Goal: Task Accomplishment & Management: Manage account settings

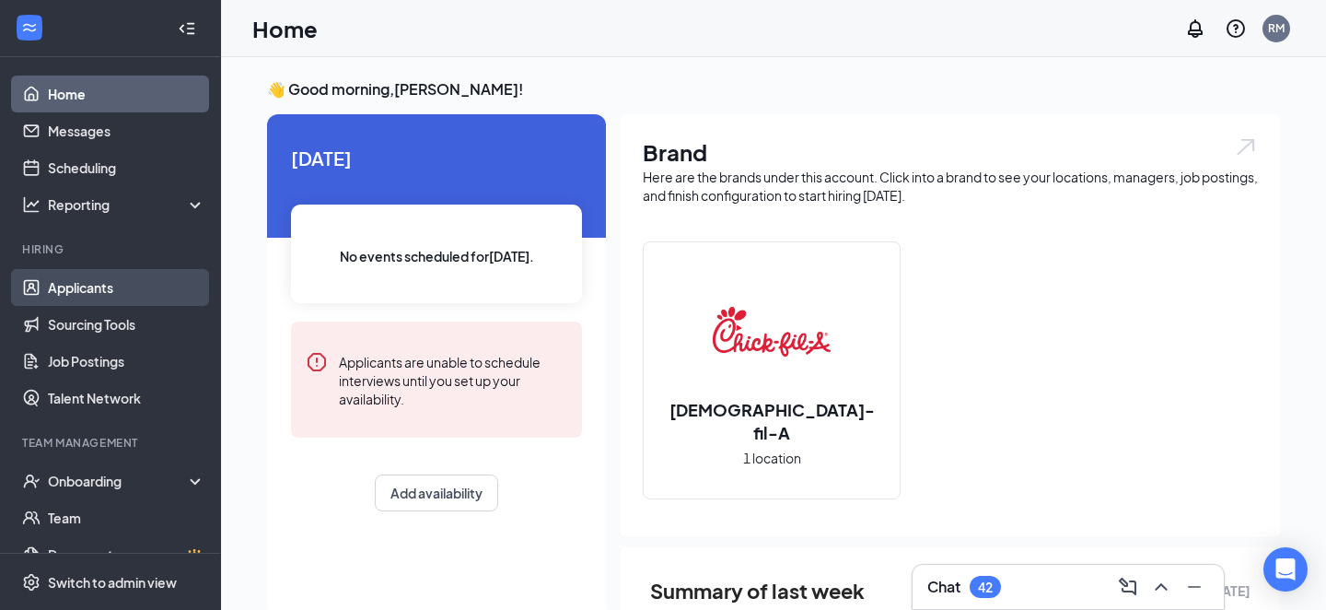
click at [49, 301] on link "Applicants" at bounding box center [126, 287] width 157 height 37
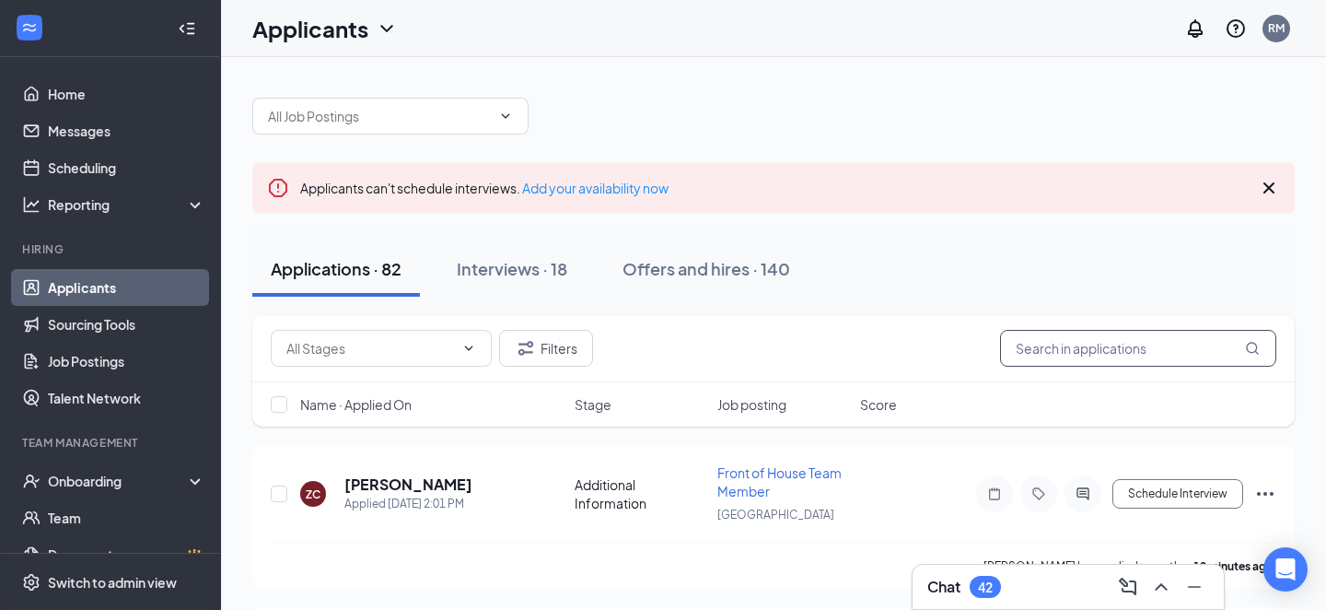
click at [1196, 343] on input "text" at bounding box center [1138, 348] width 276 height 37
type input "royale"
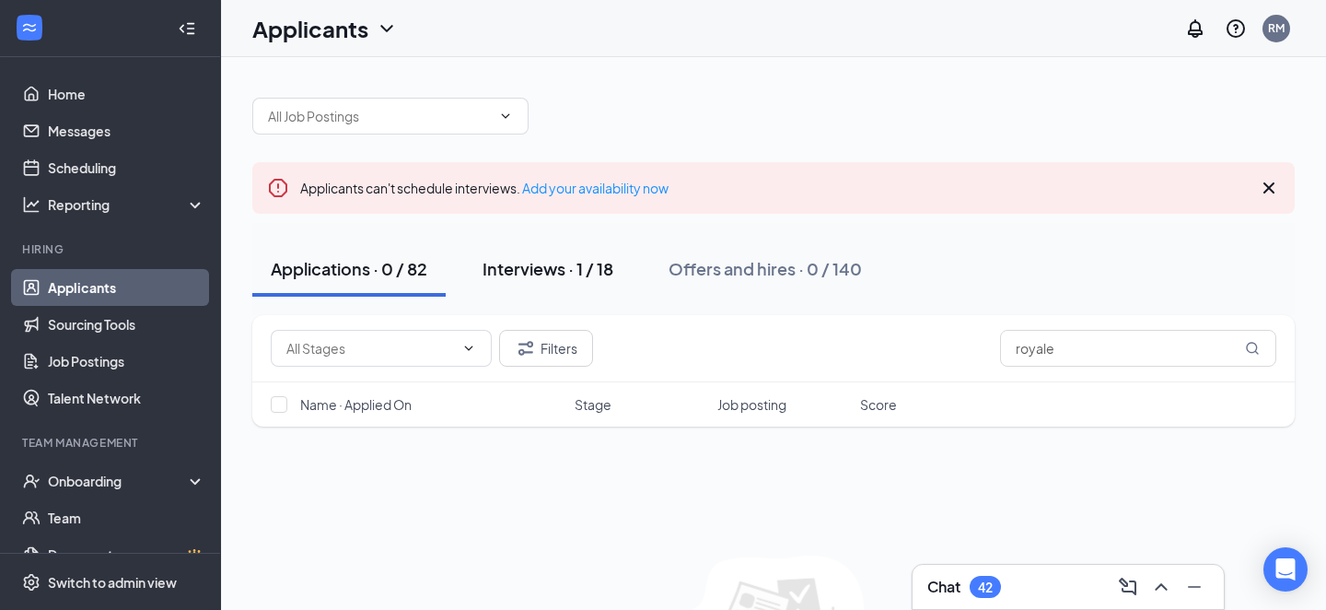
click at [551, 270] on div "Interviews · 1 / 18" at bounding box center [548, 268] width 131 height 23
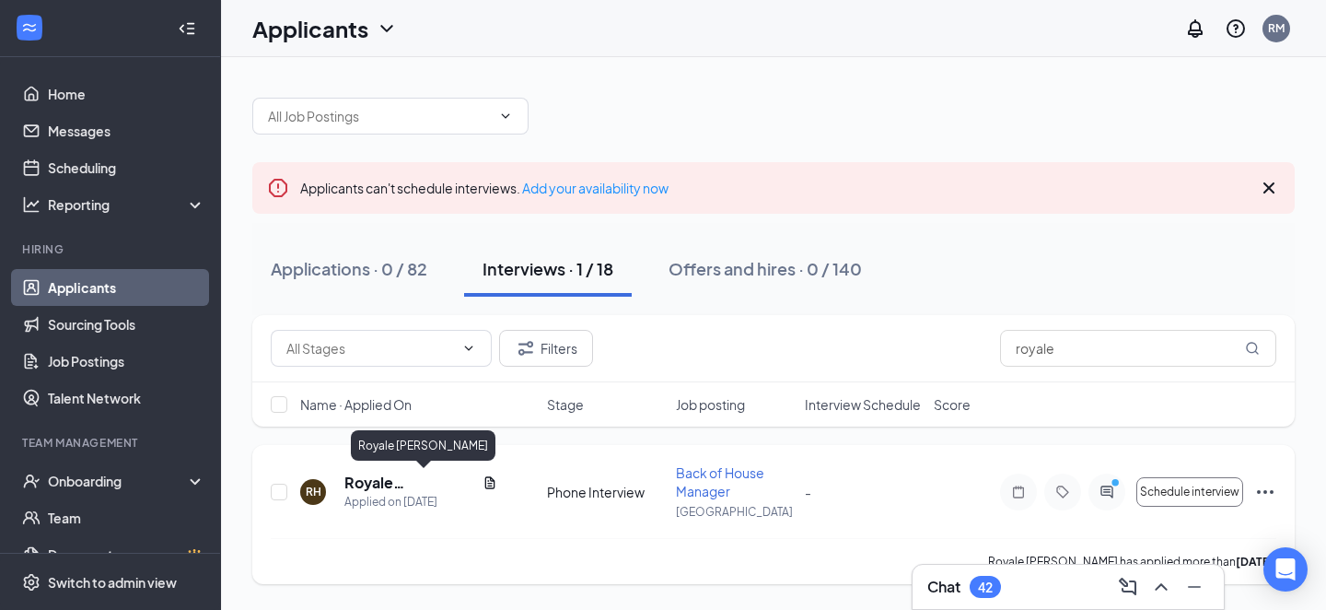
click at [425, 485] on h5 "Royale [PERSON_NAME]" at bounding box center [409, 482] width 131 height 20
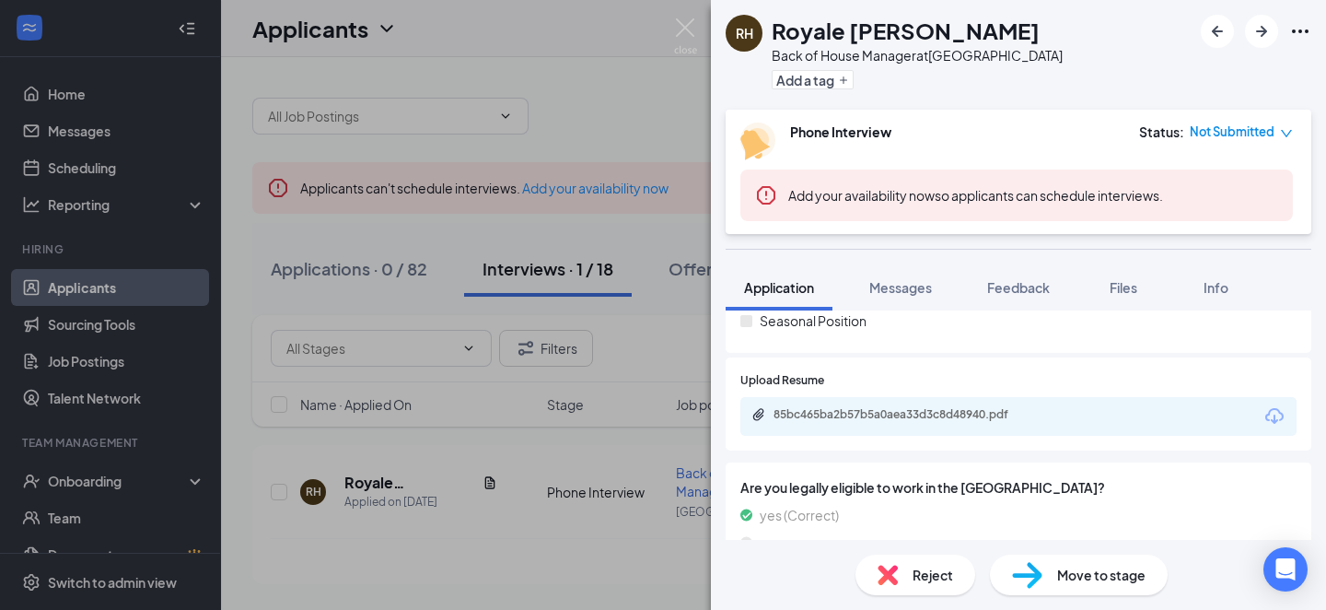
scroll to position [419, 0]
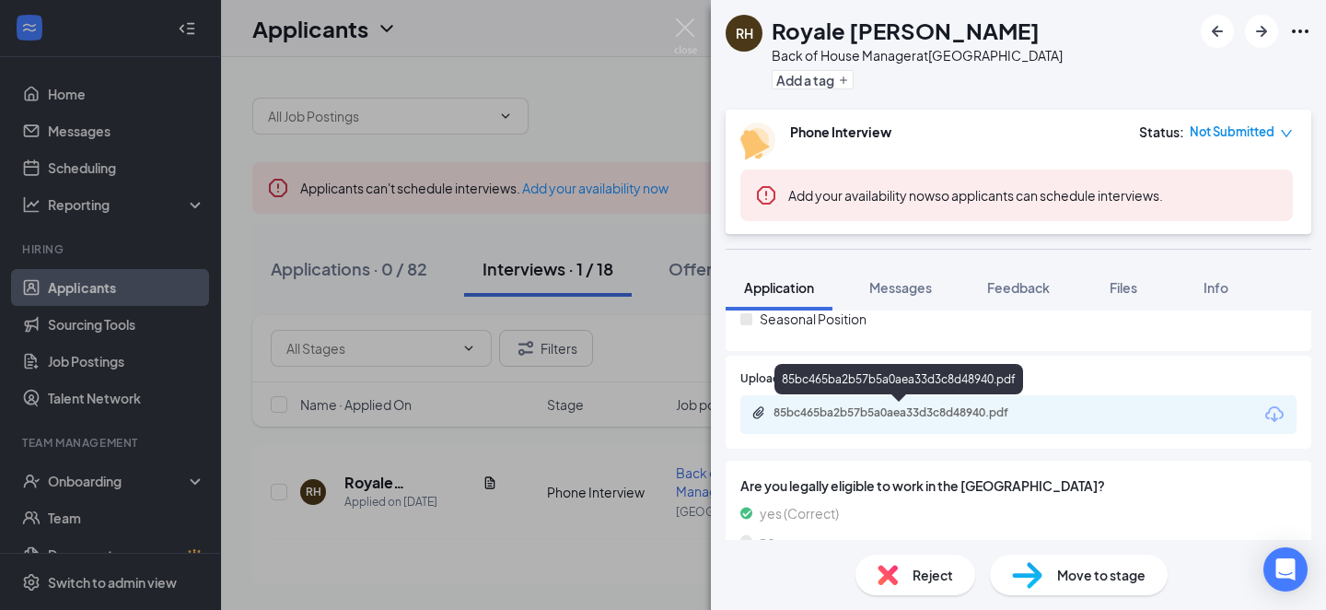
click at [888, 416] on div "85bc465ba2b57b5a0aea33d3c8d48940.pdf" at bounding box center [903, 412] width 258 height 15
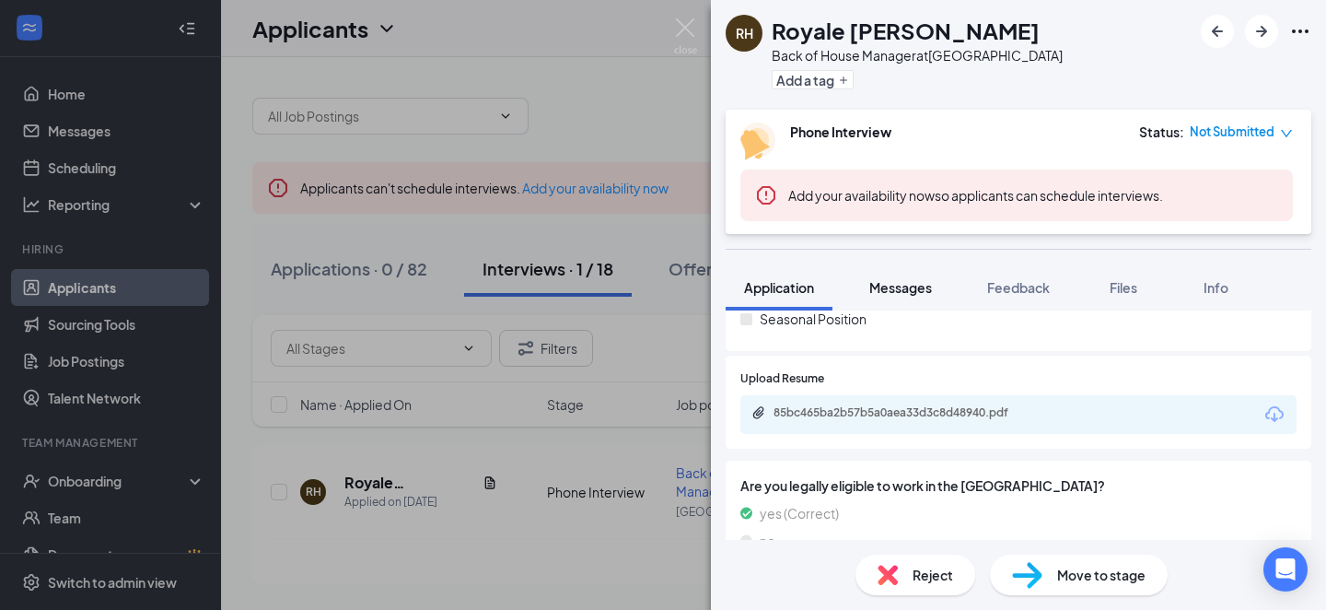
click at [914, 299] on button "Messages" at bounding box center [900, 287] width 99 height 46
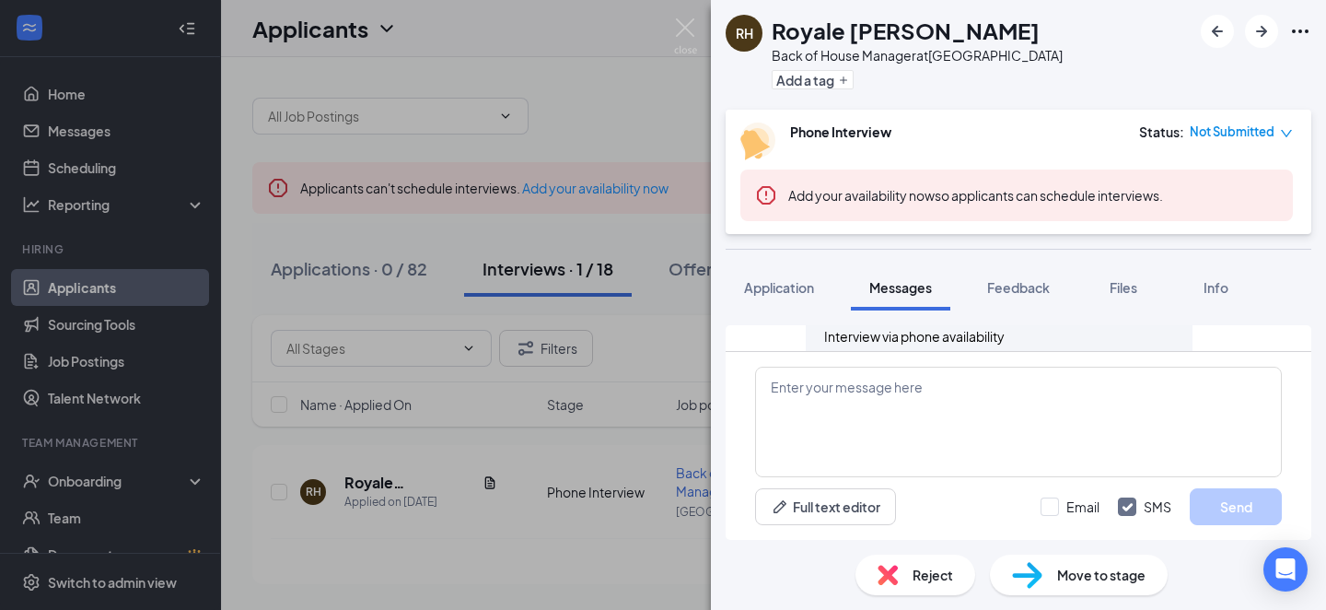
scroll to position [1000, 0]
click at [682, 29] on img at bounding box center [685, 36] width 23 height 36
